Goal: Information Seeking & Learning: Learn about a topic

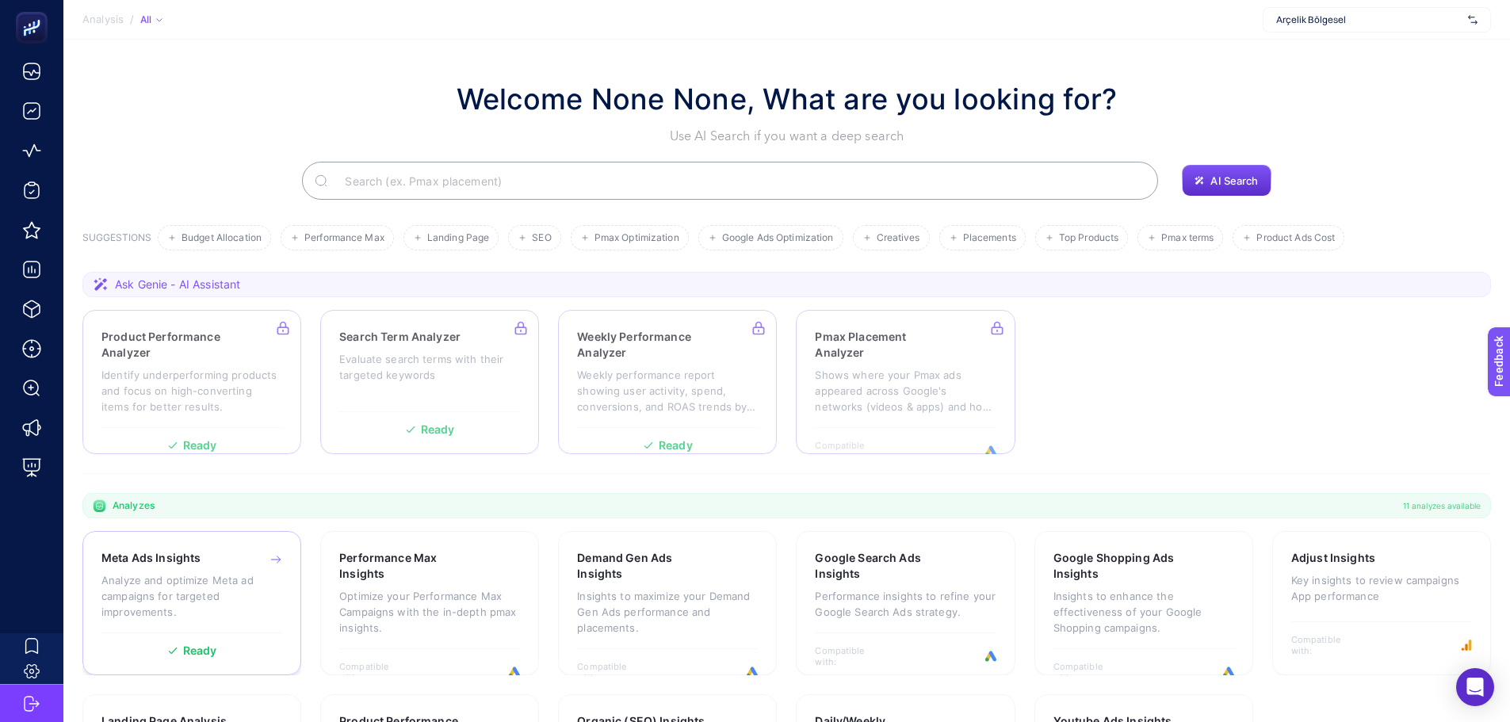
click at [258, 635] on div "Ready" at bounding box center [191, 644] width 181 height 24
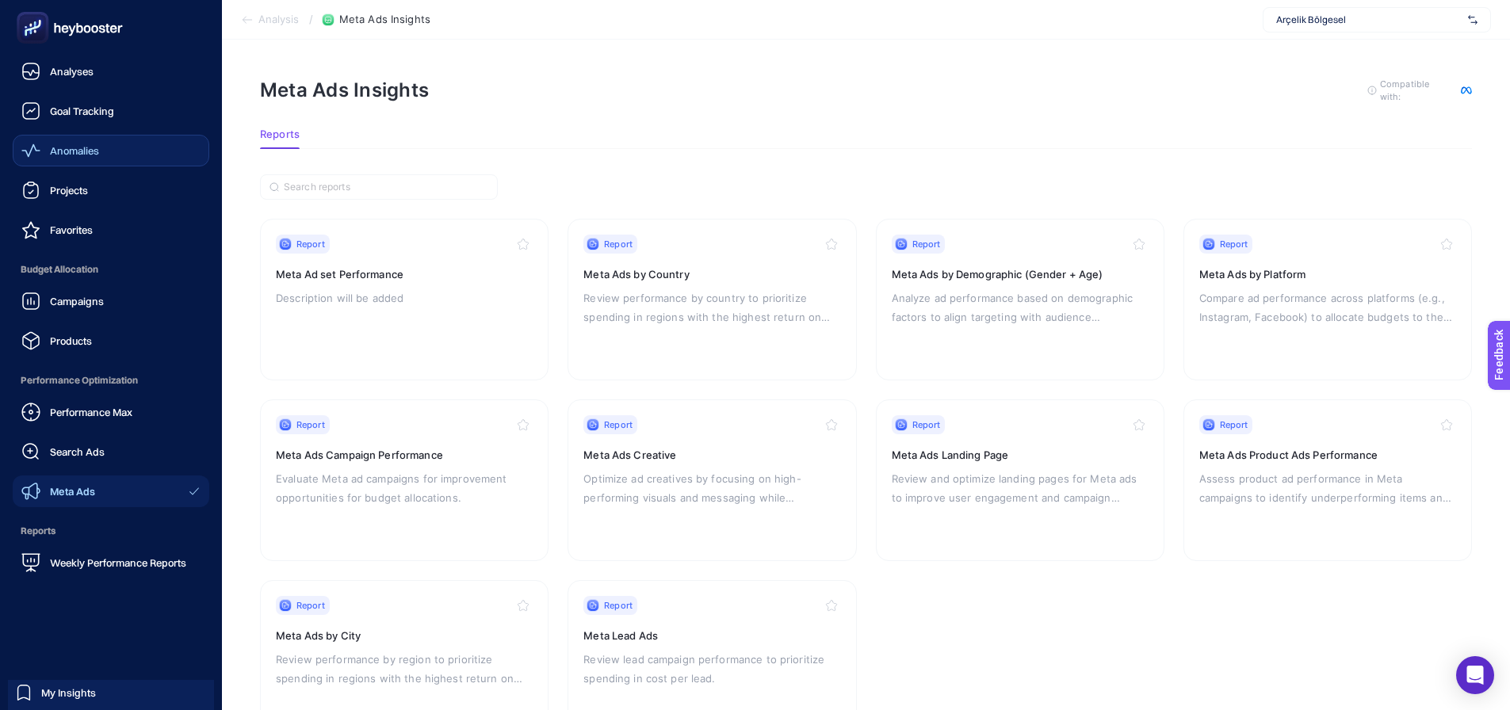
click at [66, 149] on span "Anomalies" at bounding box center [74, 150] width 49 height 13
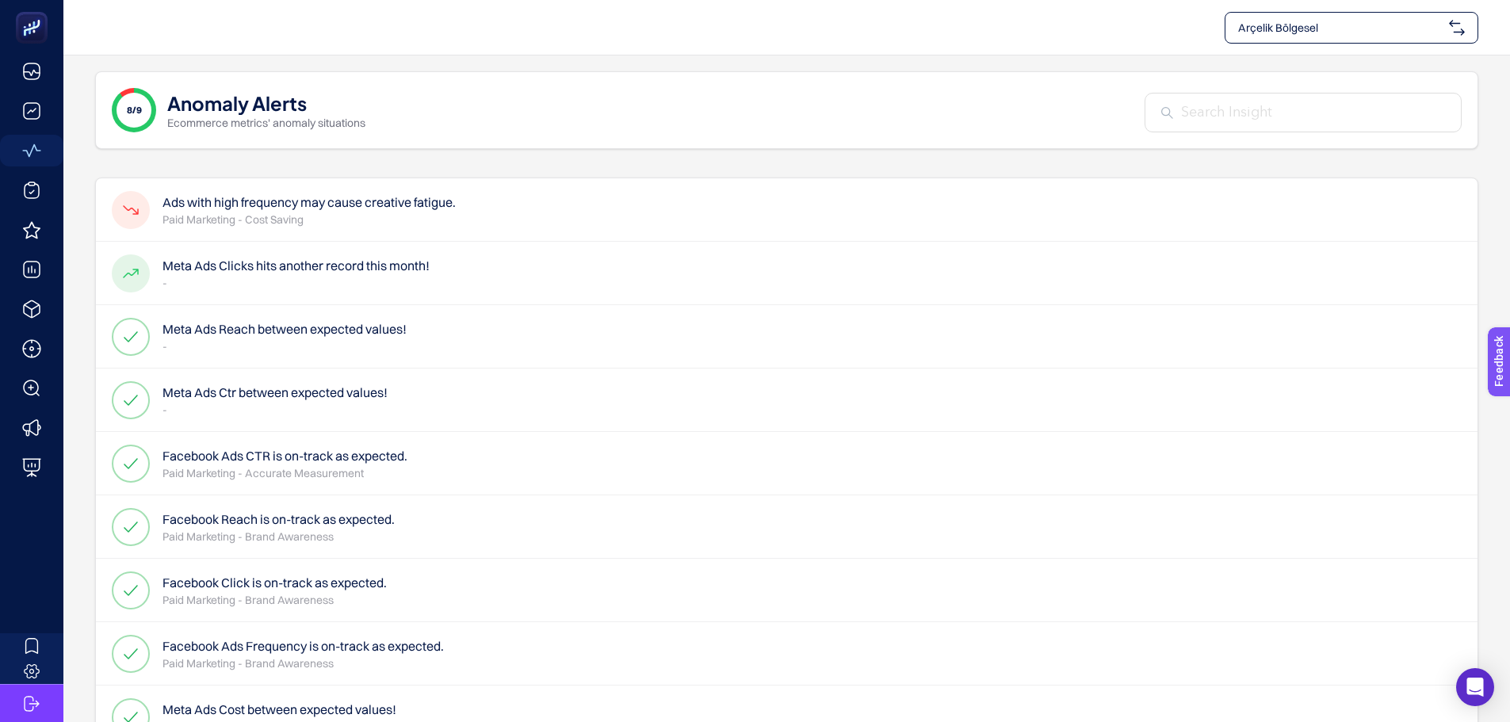
click at [375, 212] on h4 "Ads with high frequency may cause creative fatigue." at bounding box center [308, 202] width 293 height 19
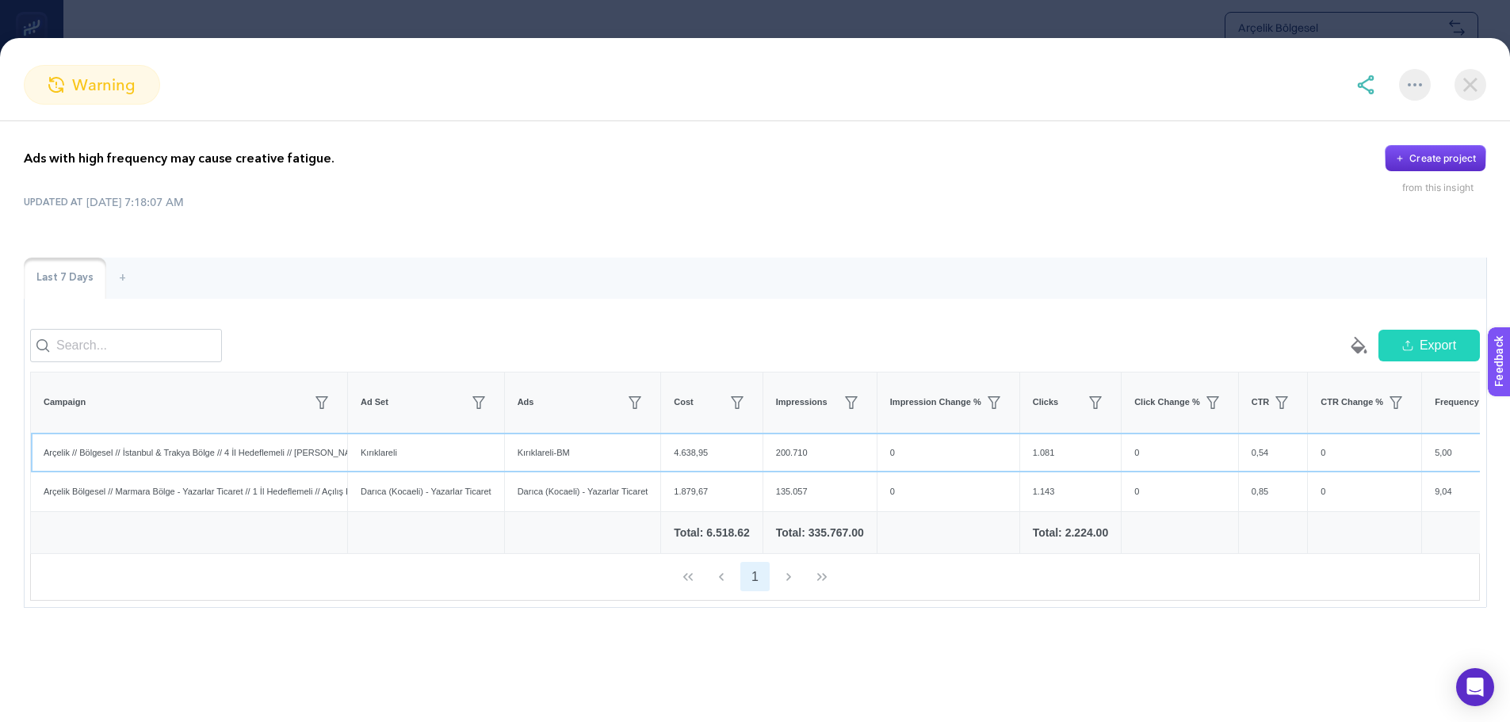
click at [273, 464] on div "Arçelik // Bölgesel // İstanbul & Trakya Bölge // 4 İl Hedeflemeli // [PERSON_N…" at bounding box center [189, 452] width 316 height 39
copy tr "Arçelik // Bölgesel // İstanbul & Trakya Bölge // 4 İl Hedeflemeli // [PERSON_N…"
